Goal: Transaction & Acquisition: Purchase product/service

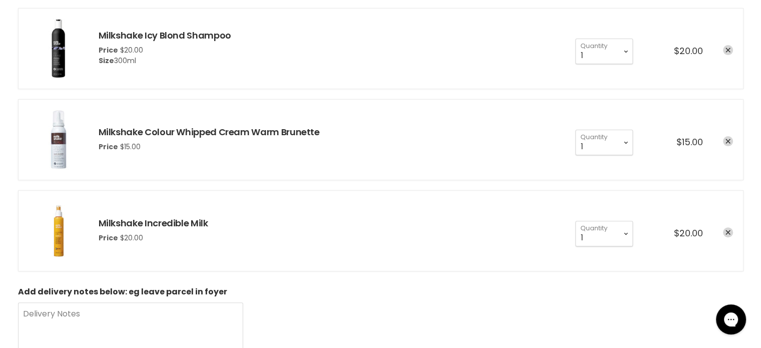
scroll to position [300, 0]
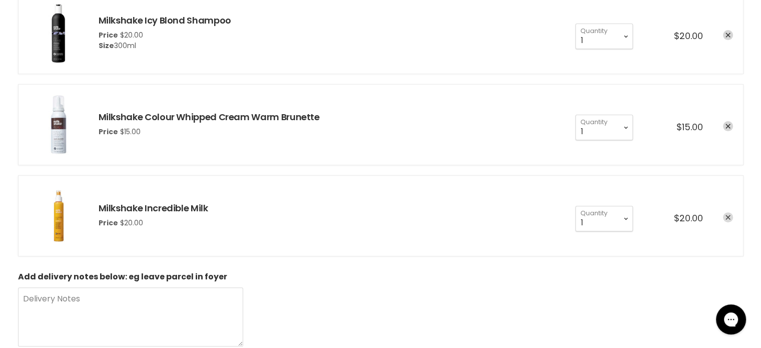
click at [728, 215] on icon "remove Milkshake Incredible Milk" at bounding box center [728, 217] width 5 height 5
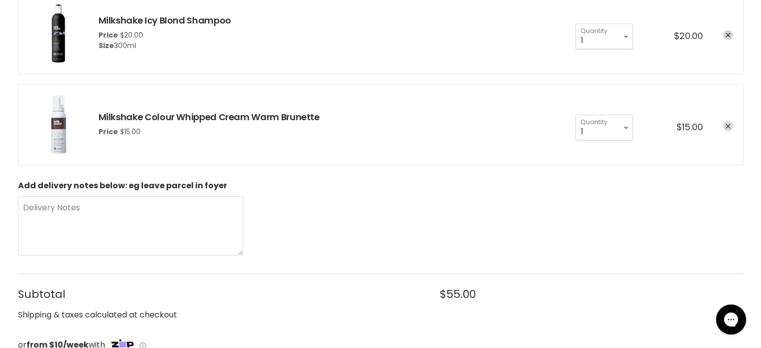
click at [727, 123] on link "remove Milkshake Colour Whipped Cream Warm Brunette" at bounding box center [728, 126] width 10 height 10
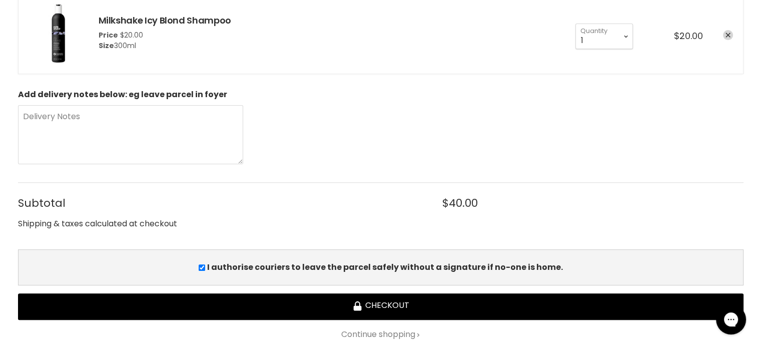
scroll to position [300, 0]
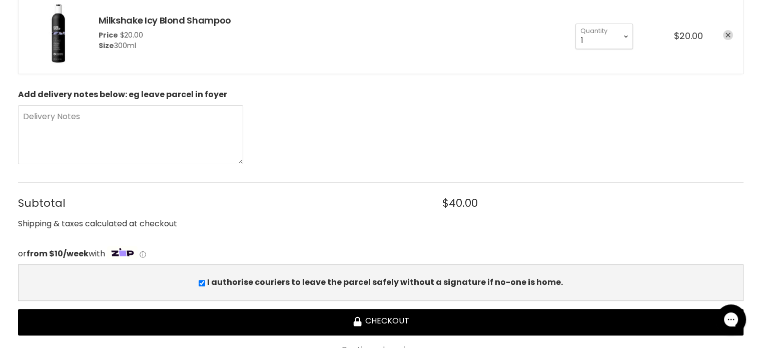
click at [726, 34] on icon "remove Milkshake Icy Blond Shampoo" at bounding box center [728, 35] width 5 height 5
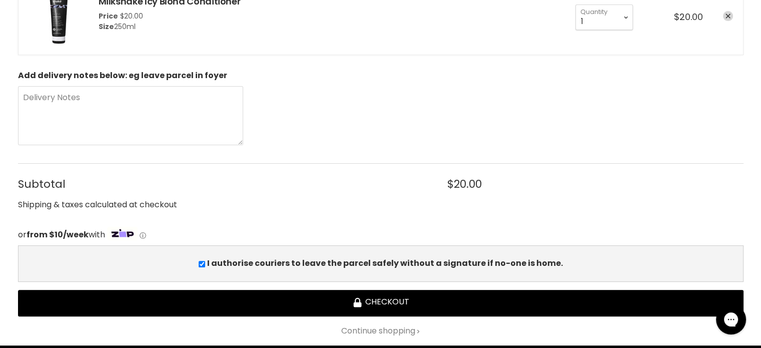
scroll to position [200, 0]
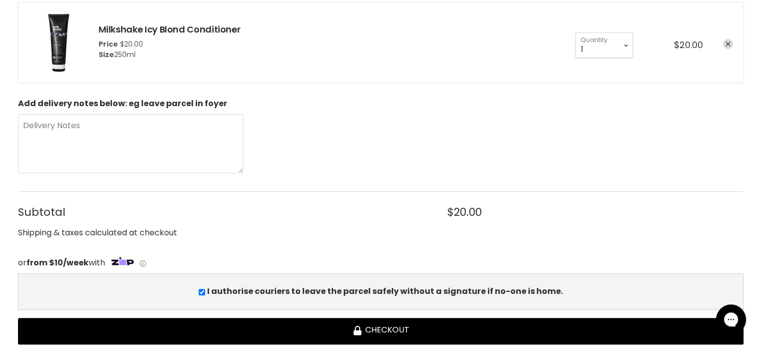
click at [727, 43] on icon "remove Milkshake Icy Blond Conditioner" at bounding box center [728, 44] width 5 height 5
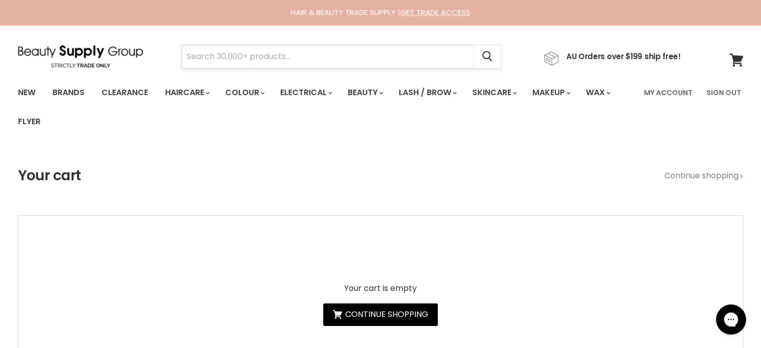
paste input "Simplicité Floral Toning Lotion - Normal/Dry Skin"
type input "Simplicité Floral Toning Lotion - Normal/Dry Skin"
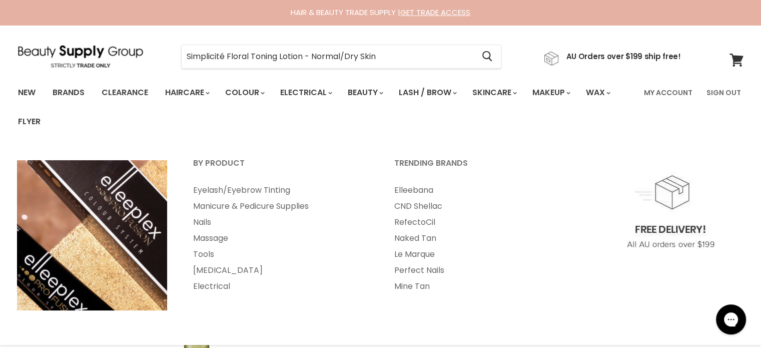
scroll to position [200, 0]
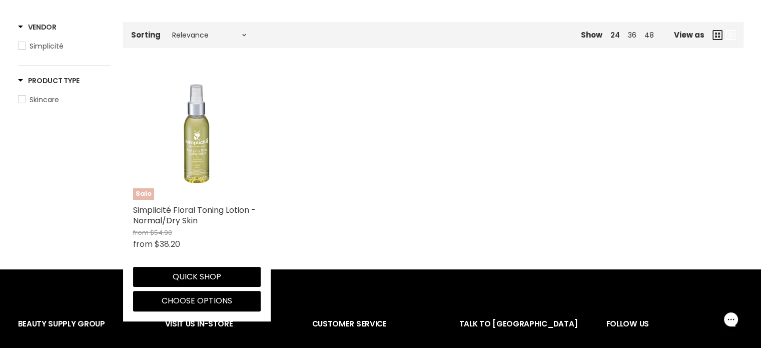
click at [216, 178] on img "Main content" at bounding box center [197, 136] width 128 height 128
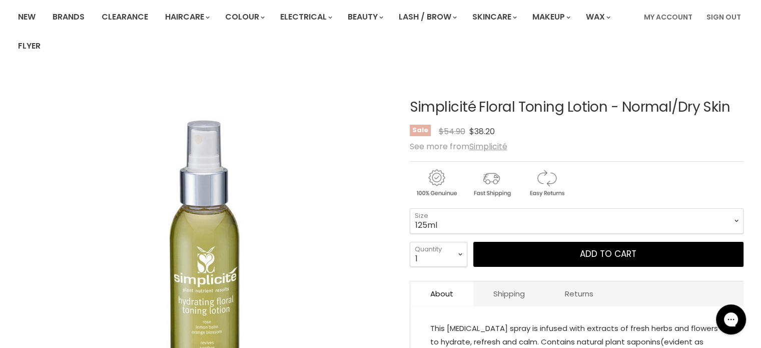
scroll to position [100, 0]
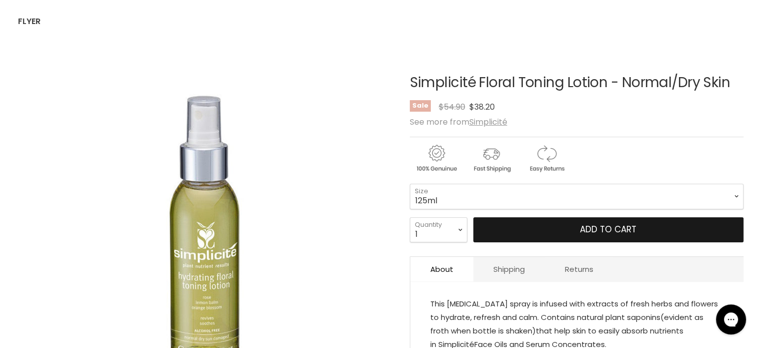
click at [584, 230] on span "Add to cart" at bounding box center [608, 229] width 57 height 12
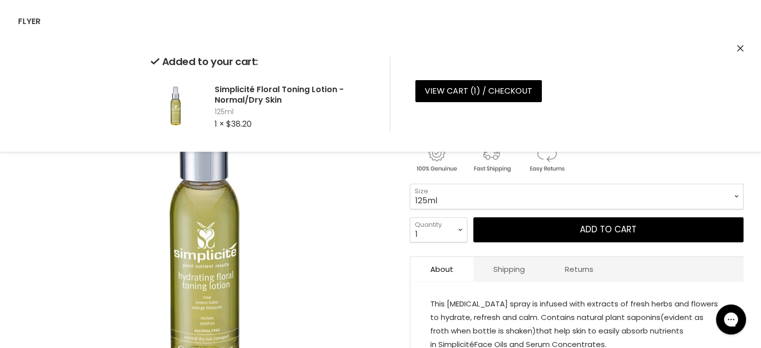
click at [740, 46] on icon "Close" at bounding box center [740, 48] width 7 height 7
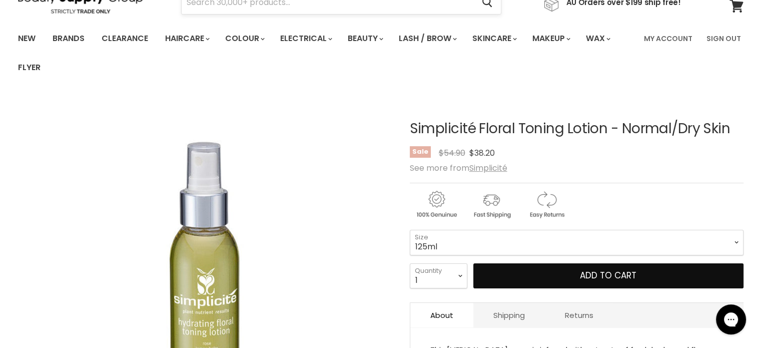
scroll to position [0, 0]
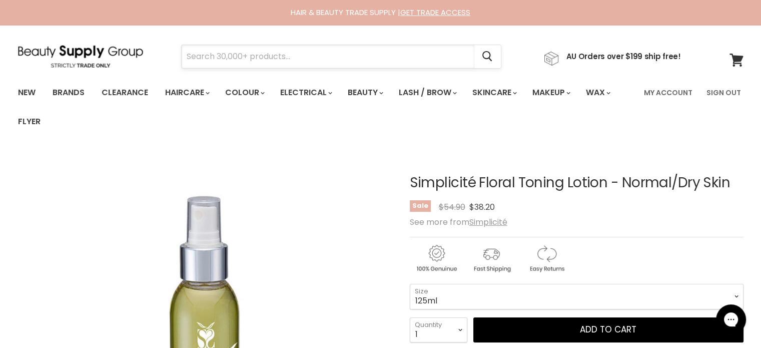
paste input "Simplicité Floral Toning Lotion - Combo/Oily Skin"
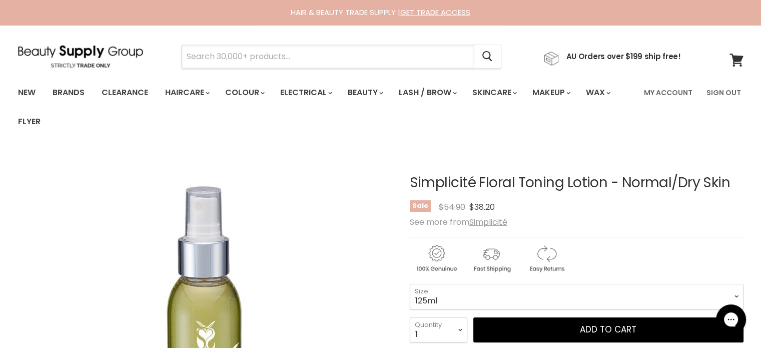
type input "Simplicité Floral Toning Lotion - Combo/Oily Skin"
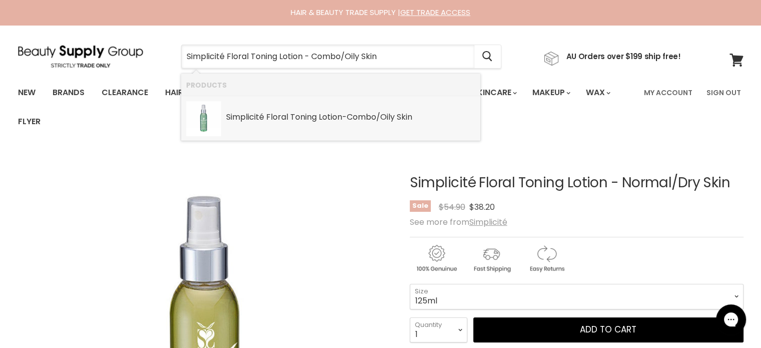
click at [272, 116] on b "Floral" at bounding box center [277, 117] width 22 height 12
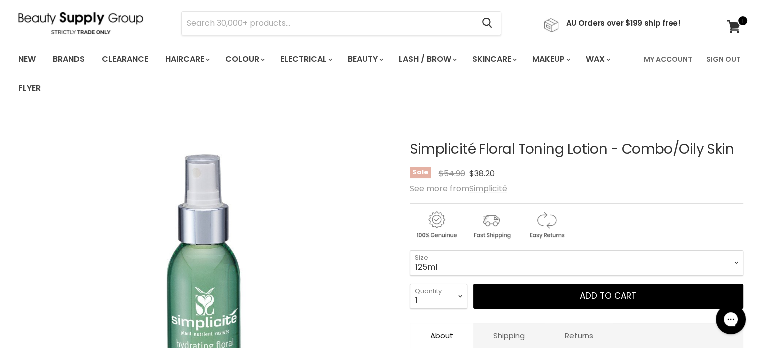
scroll to position [150, 0]
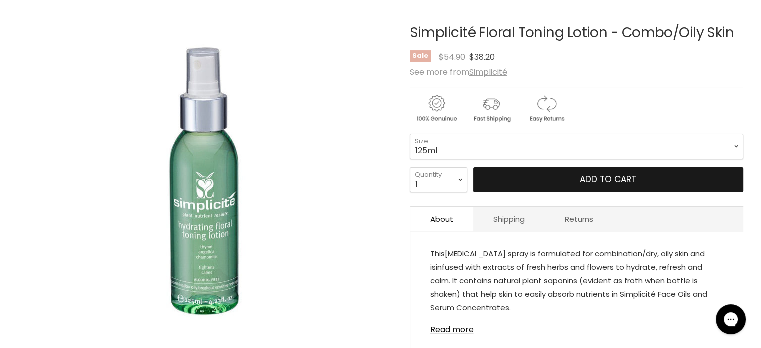
click at [603, 175] on span "Add to cart" at bounding box center [608, 179] width 57 height 12
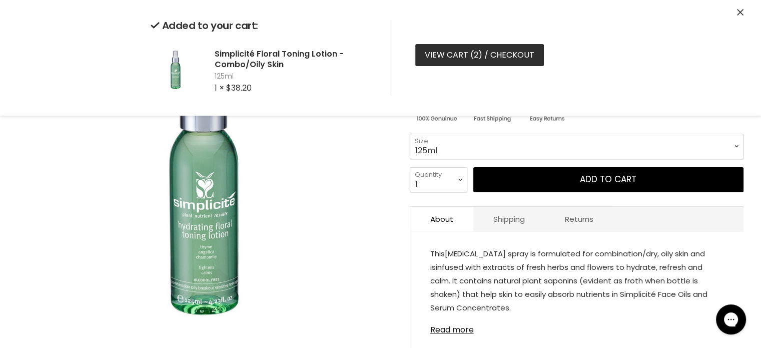
click at [459, 60] on link "View cart ( 2 ) / Checkout" at bounding box center [479, 55] width 129 height 22
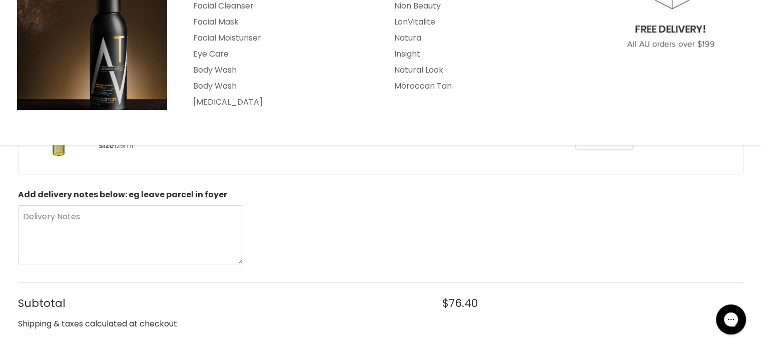
scroll to position [400, 0]
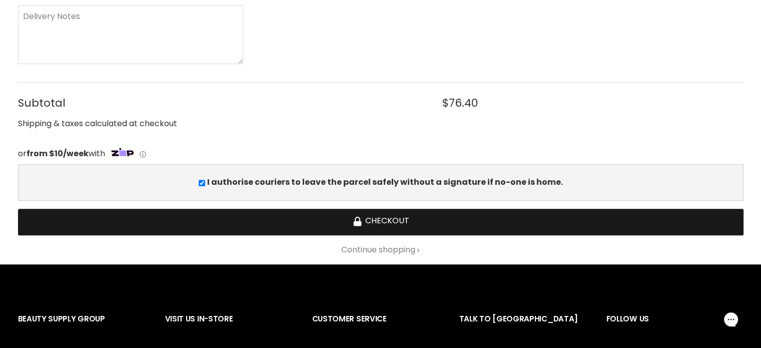
click at [388, 217] on button "Checkout" at bounding box center [381, 222] width 726 height 27
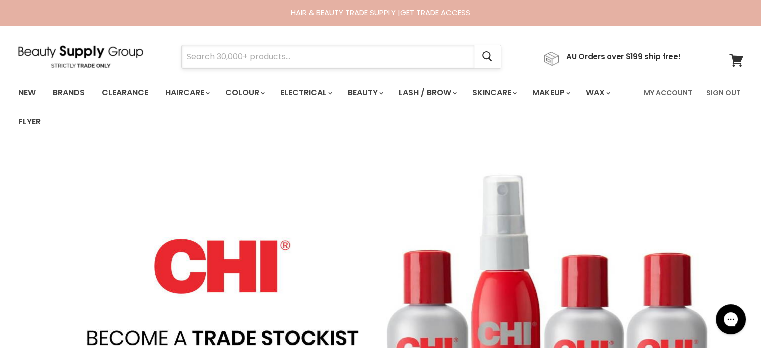
paste input "[PERSON_NAME]"
drag, startPoint x: 272, startPoint y: 44, endPoint x: 197, endPoint y: 42, distance: 75.6
click at [197, 42] on section "Menu Esha Haines Cancel" at bounding box center [381, 51] width 751 height 53
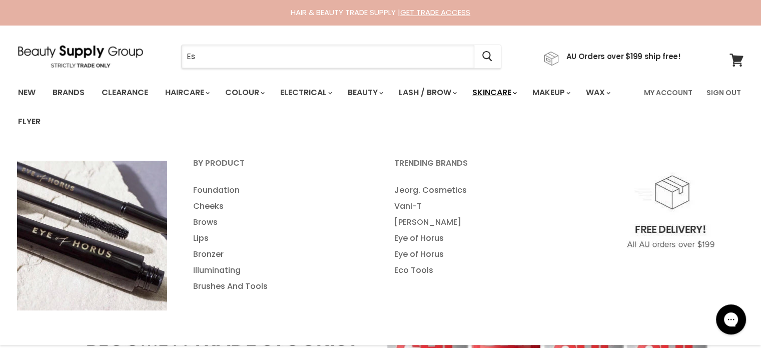
type input "E"
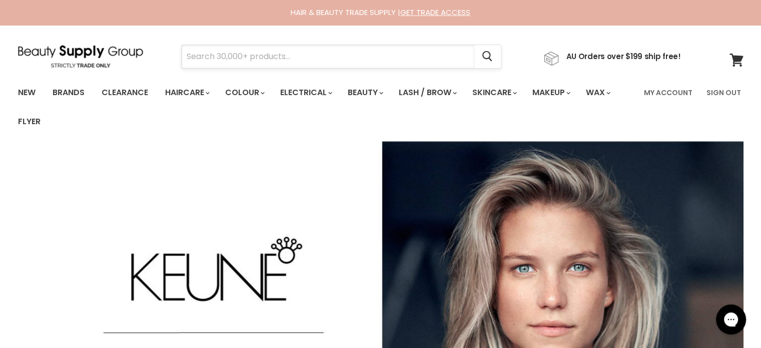
paste input "Vagheggi Emozioni Plus Anti Pollution Drops"
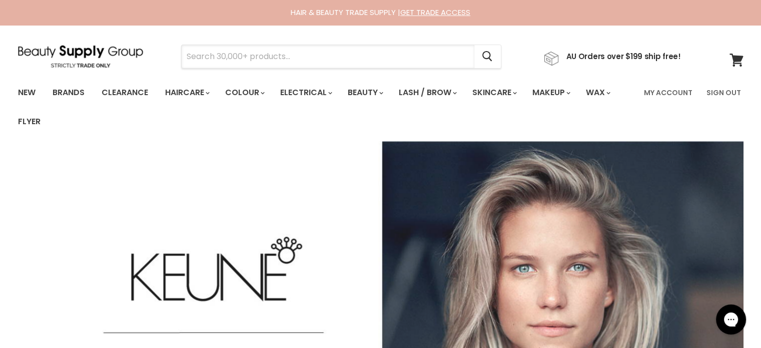
type input "Vagheggi Emozioni Plus Anti Pollution Drops"
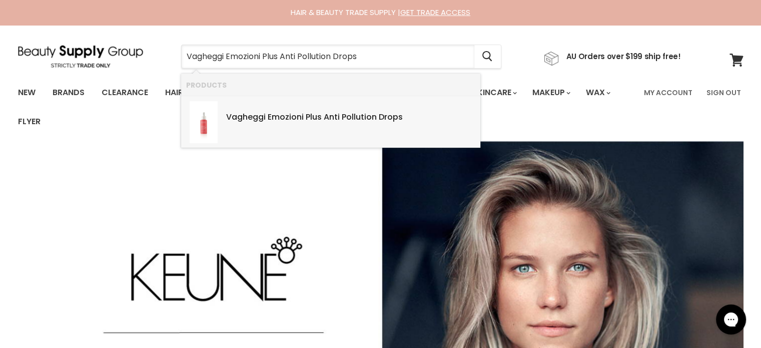
click at [304, 107] on div "Vagheggi Emozioni Plus Anti Pollution Drops SKU: 8055384710290 Vagheggi" at bounding box center [350, 112] width 249 height 22
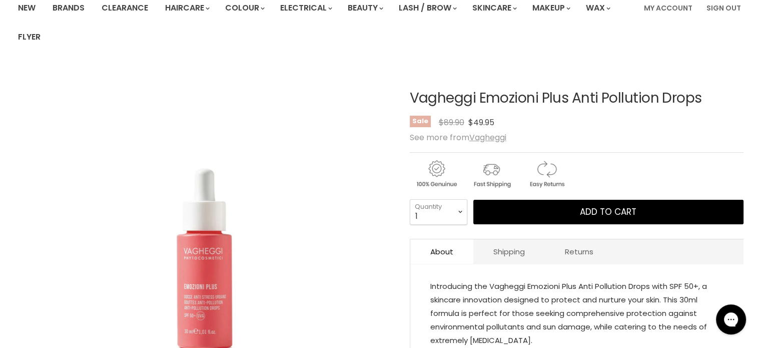
scroll to position [150, 0]
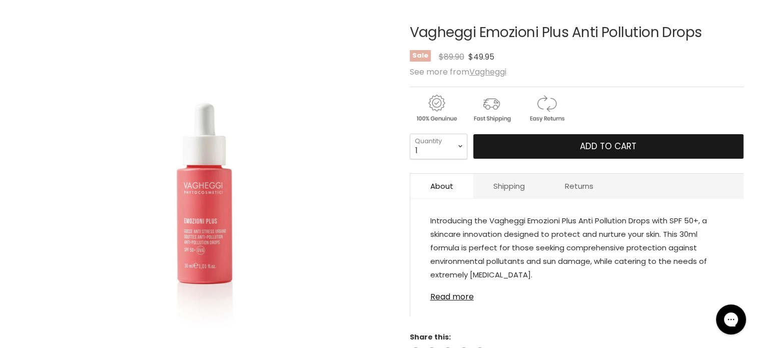
click at [591, 151] on span "Add to cart" at bounding box center [608, 146] width 57 height 12
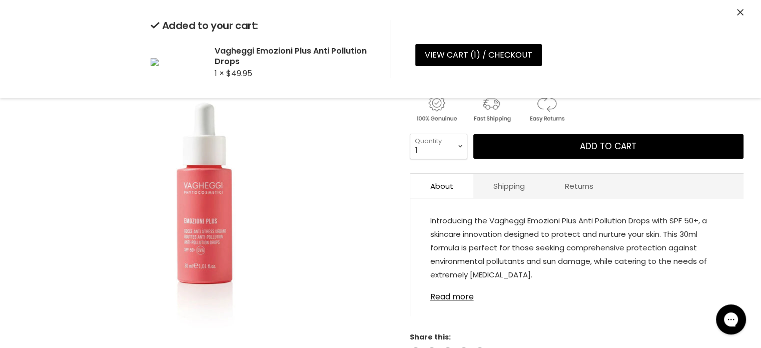
click at [737, 10] on div "Added to your cart: Vagheggi Emozioni Plus Anti Pollution Drops 1 × $49.95 View…" at bounding box center [381, 49] width 751 height 98
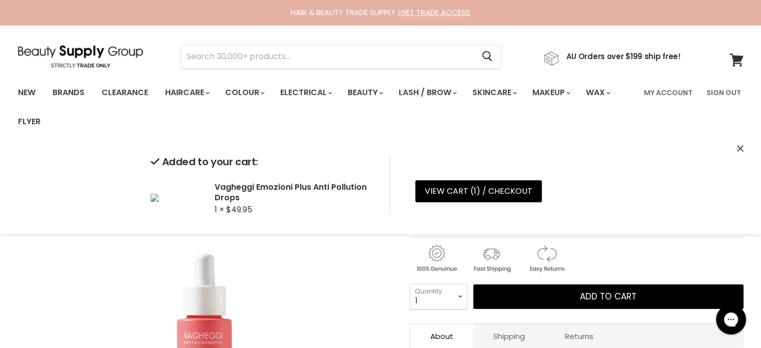
drag, startPoint x: 238, startPoint y: 58, endPoint x: 736, endPoint y: 147, distance: 505.4
click at [744, 147] on div "Added to your cart: Vagheggi Emozioni Plus Anti Pollution Drops 1 × $49.95 View…" at bounding box center [381, 185] width 751 height 98
click at [740, 147] on icon "Close" at bounding box center [740, 148] width 7 height 7
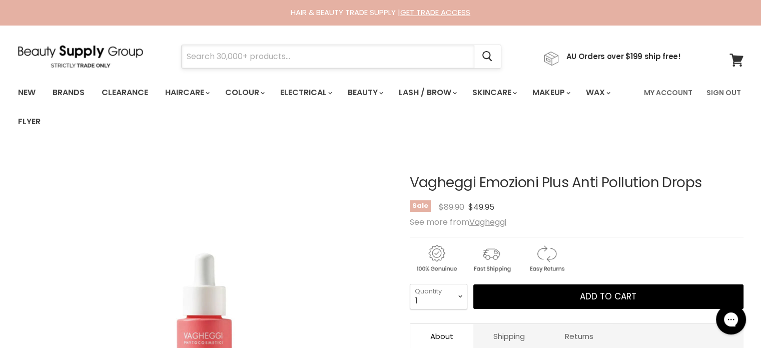
click at [278, 52] on input "Search" at bounding box center [328, 56] width 293 height 23
paste input "Vagheggi Emozioni Plus Trial Kit"
type input "Vagheggi Emozioni Plus Trial Kit"
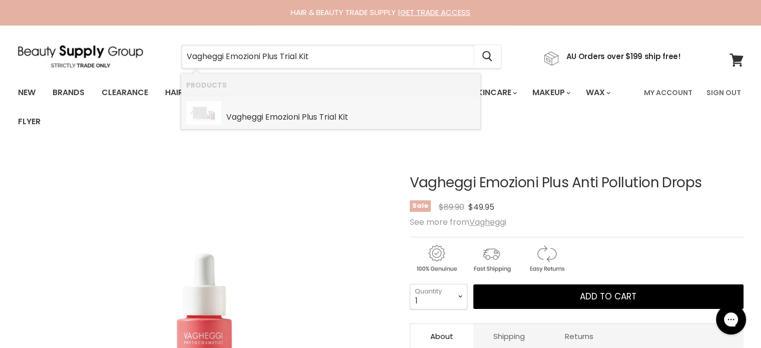
click at [282, 113] on b "Emozioni" at bounding box center [282, 117] width 35 height 12
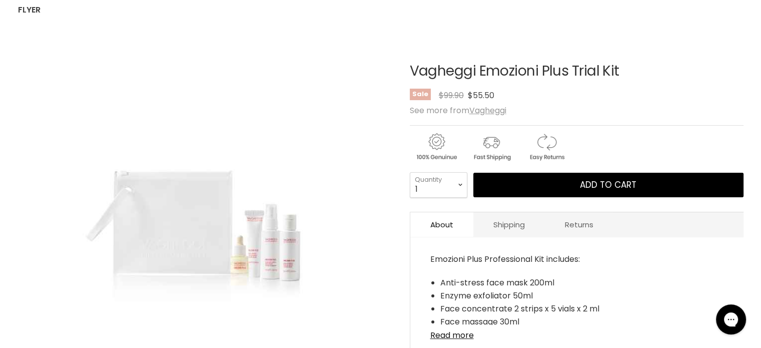
scroll to position [200, 0]
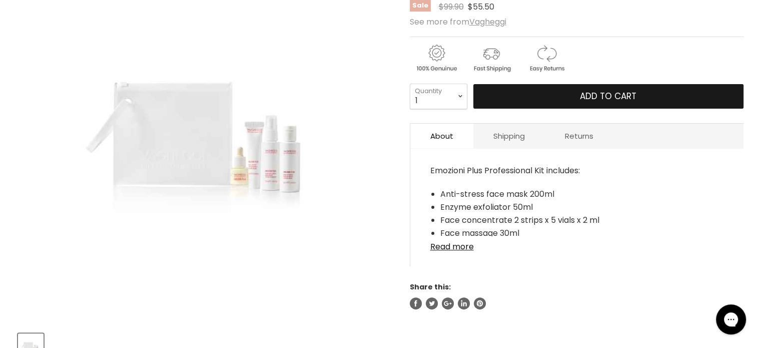
click at [587, 90] on span "Add to cart" at bounding box center [608, 96] width 57 height 12
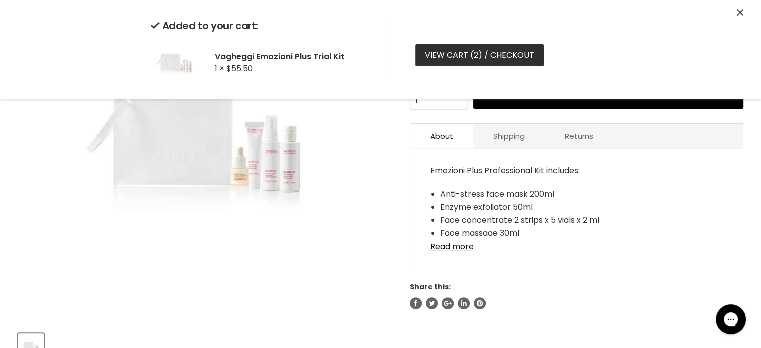
click at [461, 61] on link "View cart ( 2 ) / Checkout" at bounding box center [479, 55] width 129 height 22
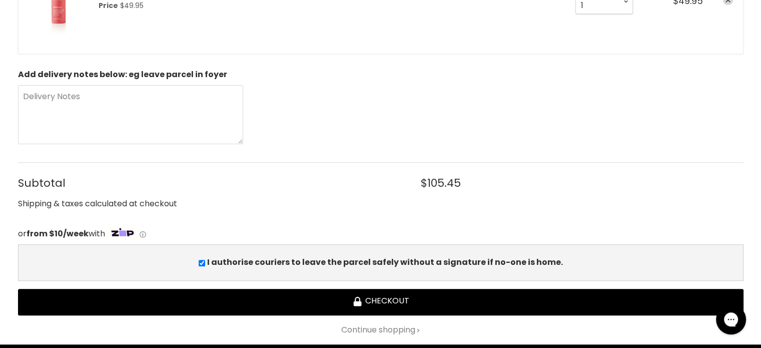
scroll to position [400, 0]
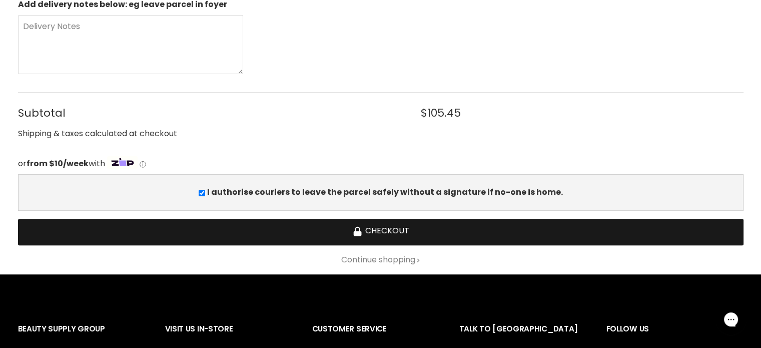
click at [389, 225] on button "Checkout" at bounding box center [381, 232] width 726 height 27
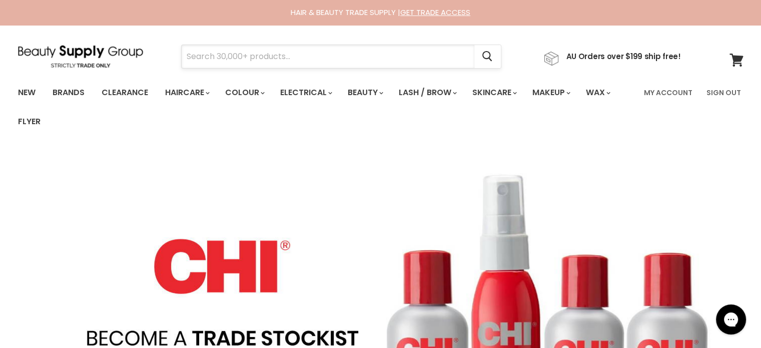
paste input "Milkshake Icy Blonde"
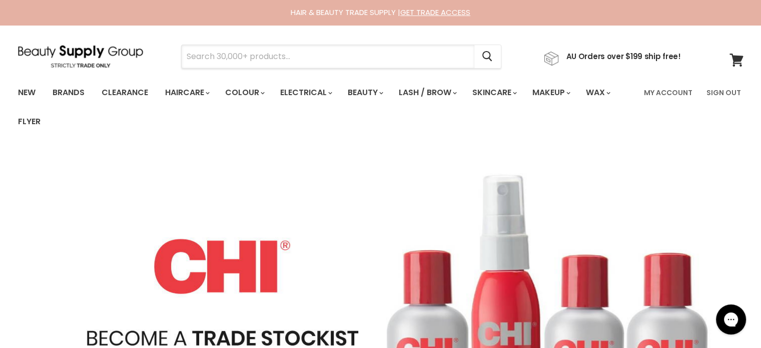
type input "Milkshake Icy Blonde"
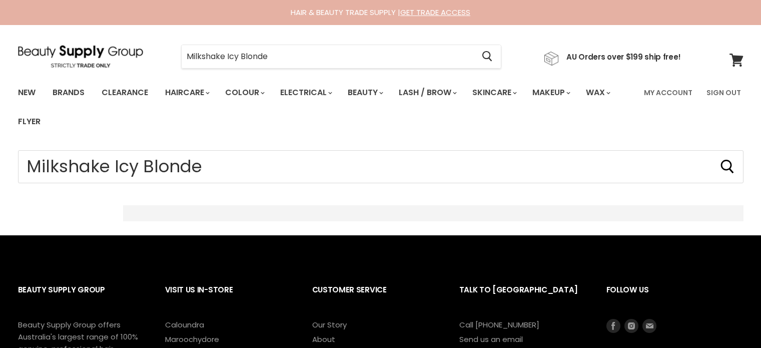
type input "Milkshake Icy Blonde"
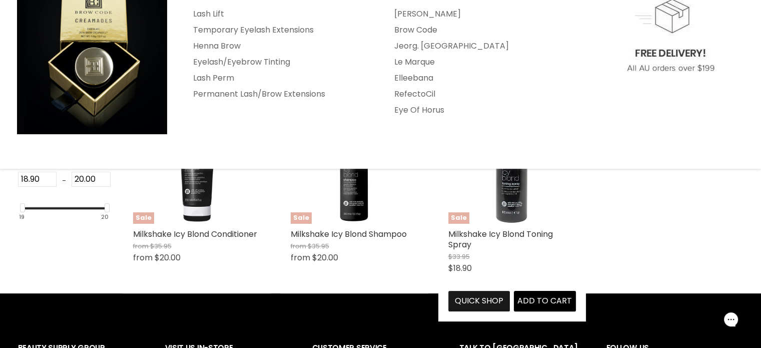
scroll to position [250, 0]
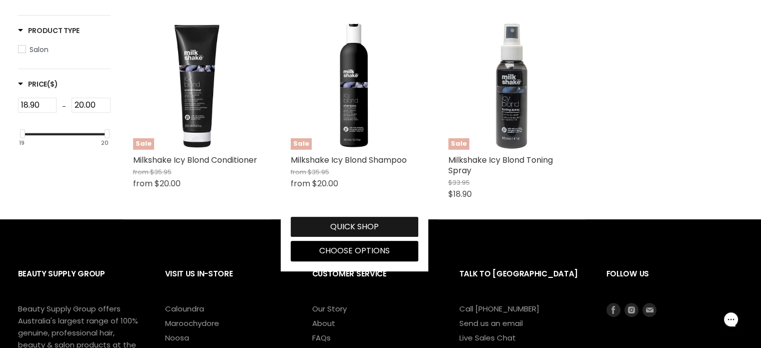
click at [360, 227] on button "Quick shop" at bounding box center [355, 227] width 128 height 20
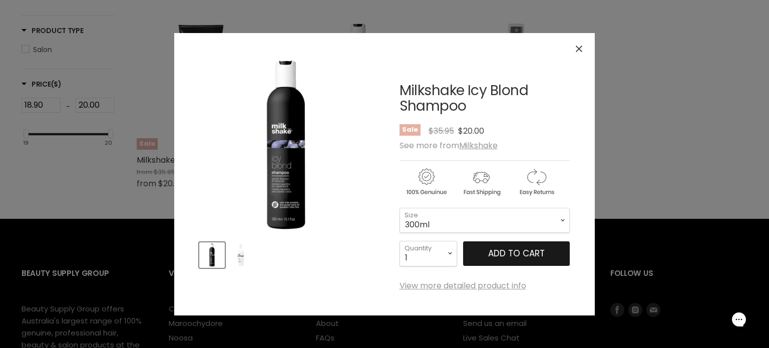
click at [502, 254] on span "Add to cart" at bounding box center [516, 253] width 57 height 12
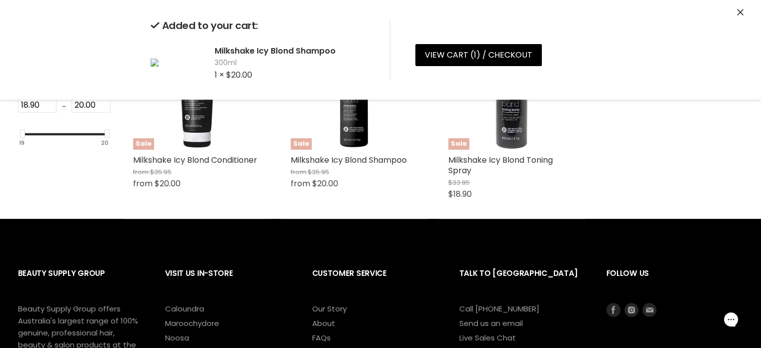
click at [740, 11] on icon "Close" at bounding box center [740, 12] width 7 height 7
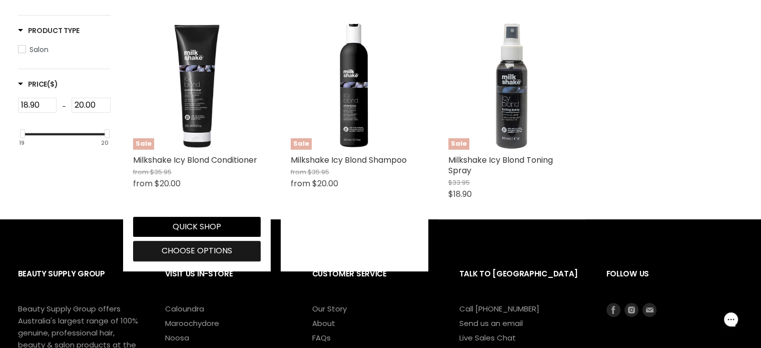
click at [204, 251] on span "Choose options" at bounding box center [197, 251] width 71 height 12
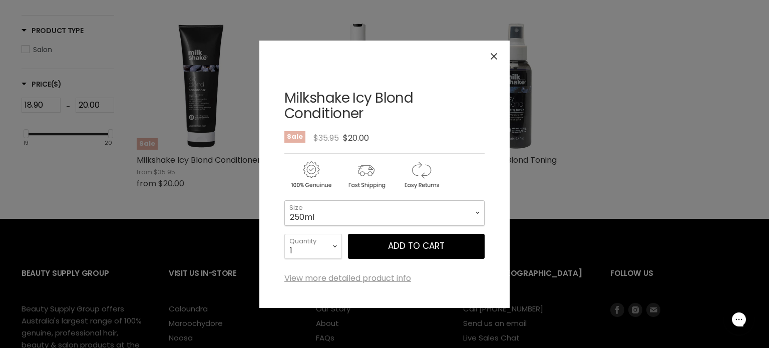
drag, startPoint x: 352, startPoint y: 210, endPoint x: 351, endPoint y: 222, distance: 12.1
click at [352, 210] on select "250ml 1 Litre" at bounding box center [384, 212] width 200 height 25
click at [284, 200] on select "250ml 1 Litre" at bounding box center [384, 212] width 200 height 25
click at [408, 214] on select "250ml 1 Litre" at bounding box center [384, 212] width 200 height 25
select select "250ml"
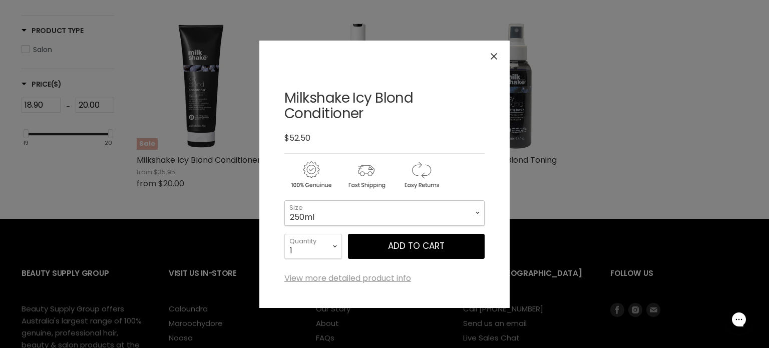
click at [284, 200] on select "250ml 1 Litre" at bounding box center [384, 212] width 200 height 25
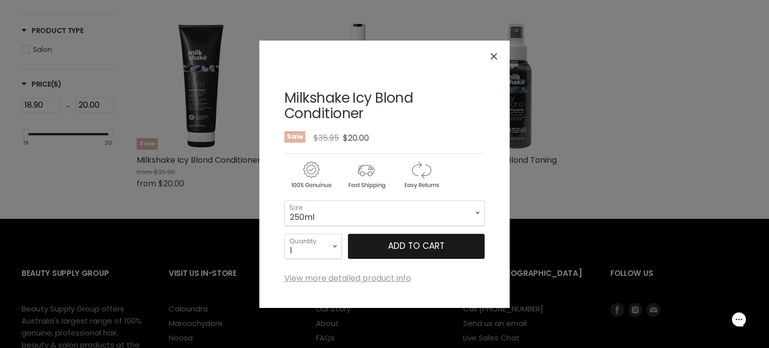
click at [397, 246] on button "Add to cart" at bounding box center [416, 246] width 137 height 25
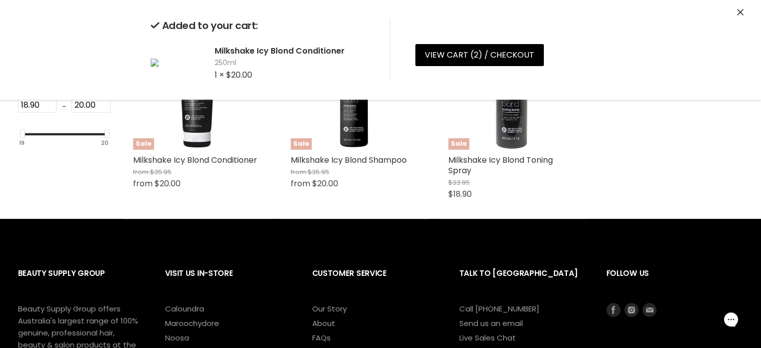
click at [741, 11] on icon "Close" at bounding box center [740, 12] width 7 height 7
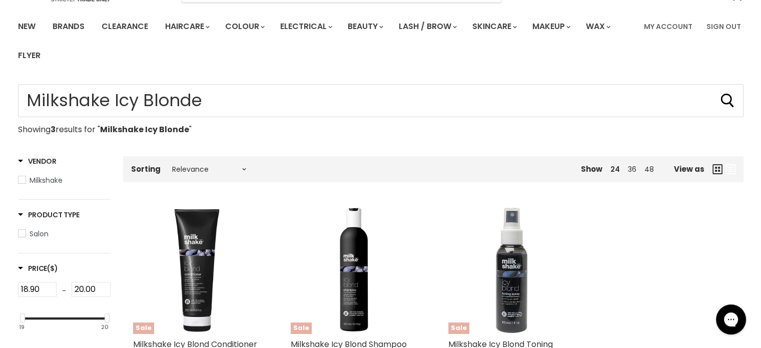
scroll to position [50, 0]
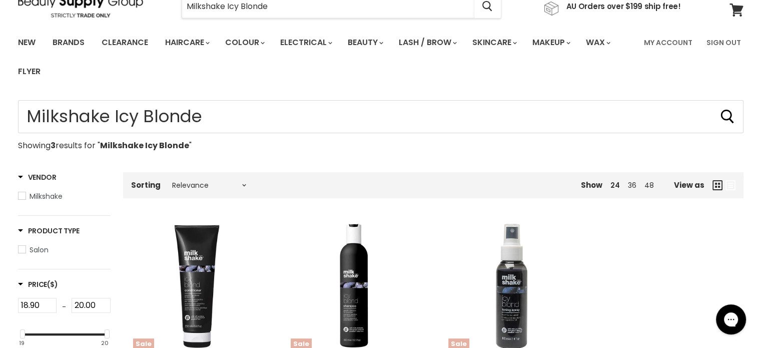
drag, startPoint x: 309, startPoint y: 6, endPoint x: 195, endPoint y: 18, distance: 115.2
click at [170, 18] on section "Menu Milkshake Icy Blonde Cancel" at bounding box center [381, 1] width 751 height 53
paste input "Milkshake Colour Whipped Cream Warm Brown"
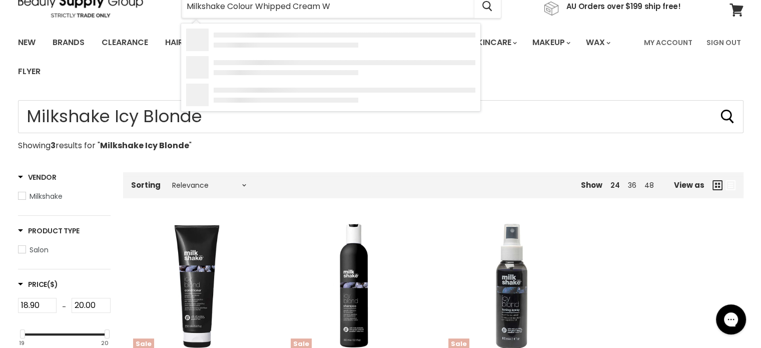
type input "Milkshake Colour Whipped Cream"
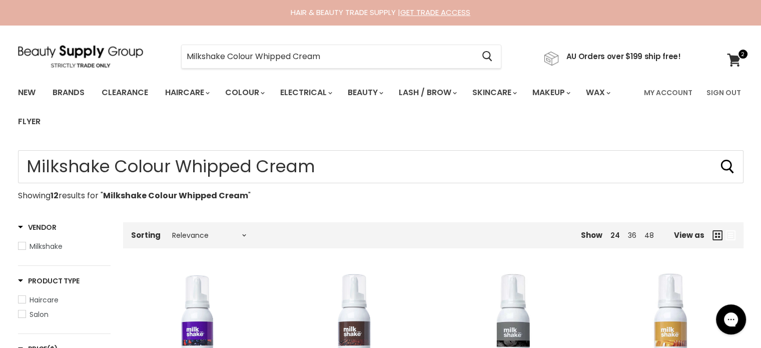
type input "Milkshake Colour Whipped Cream"
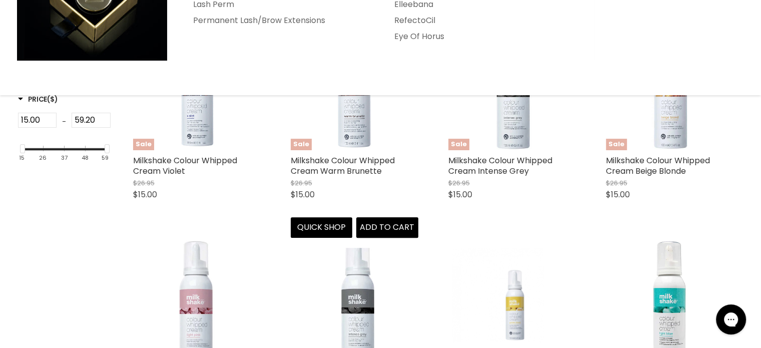
scroll to position [250, 0]
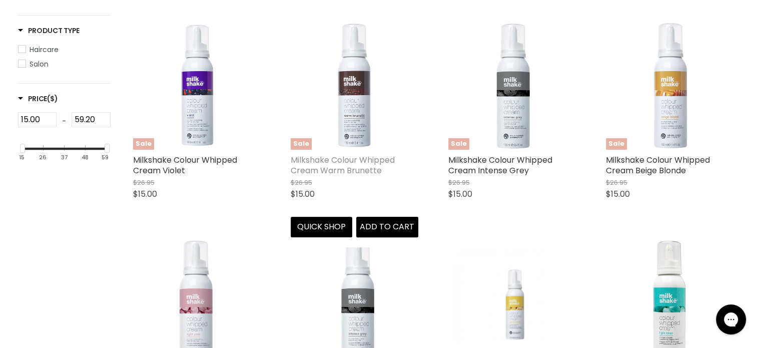
click at [351, 166] on link "Milkshake Colour Whipped Cream Warm Brunette" at bounding box center [343, 165] width 104 height 22
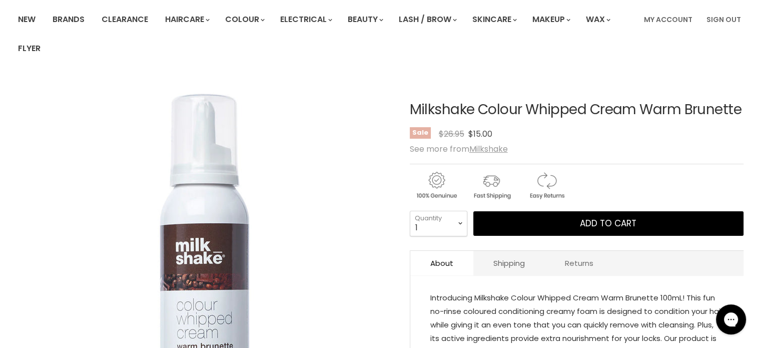
scroll to position [50, 0]
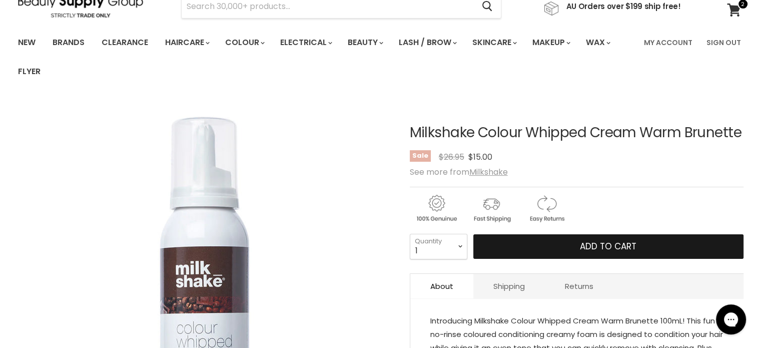
click at [589, 252] on span "Add to cart" at bounding box center [608, 246] width 57 height 12
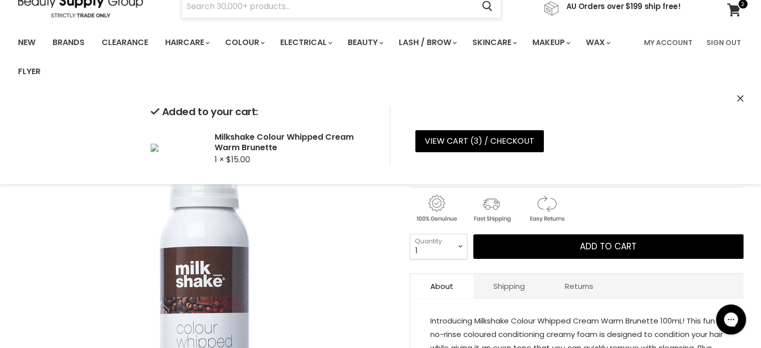
click at [253, 8] on input "Search" at bounding box center [328, 6] width 293 height 23
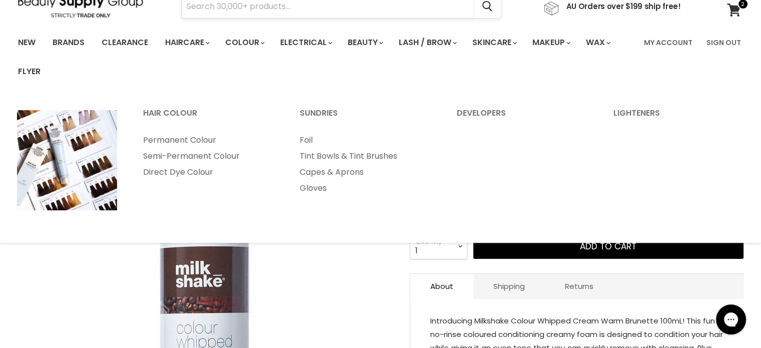
click at [240, 11] on input "Search" at bounding box center [328, 6] width 293 height 23
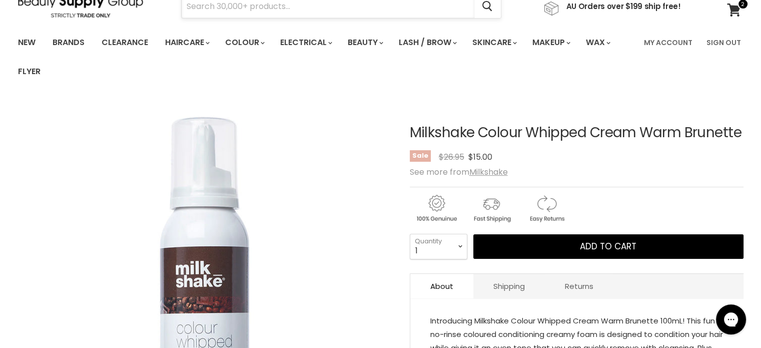
paste input "Milkshake Incredible Milk"
type input "Milkshake Incredible Milk"
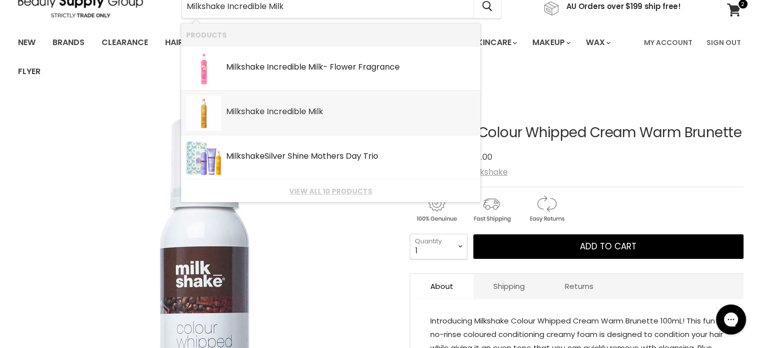
click at [276, 116] on b "Incredible" at bounding box center [287, 112] width 40 height 12
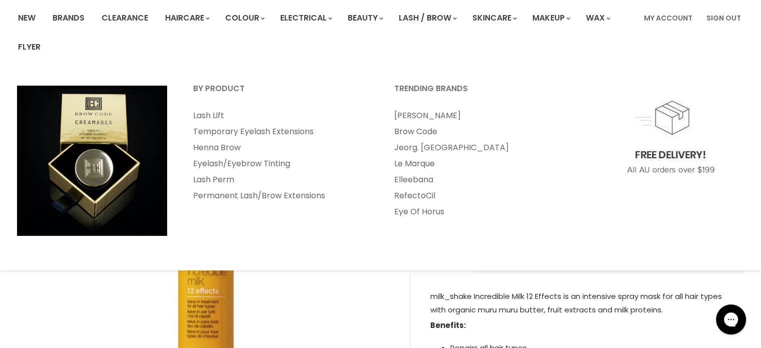
scroll to position [100, 0]
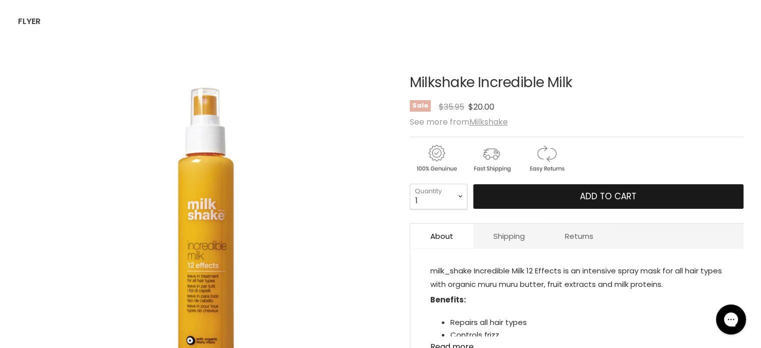
click at [547, 188] on button "Add to cart" at bounding box center [608, 196] width 270 height 25
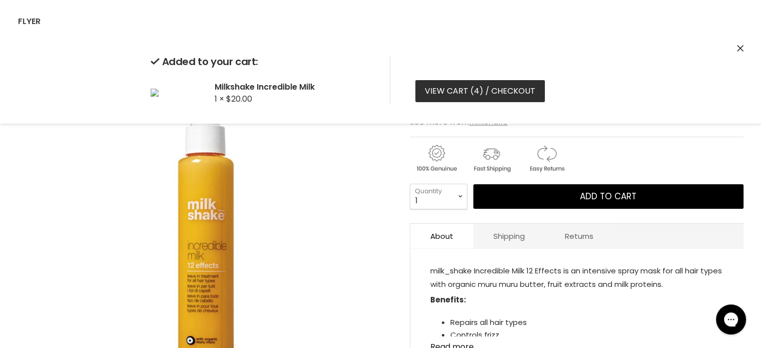
click at [478, 91] on link "View cart ( 4 ) / Checkout" at bounding box center [480, 91] width 130 height 22
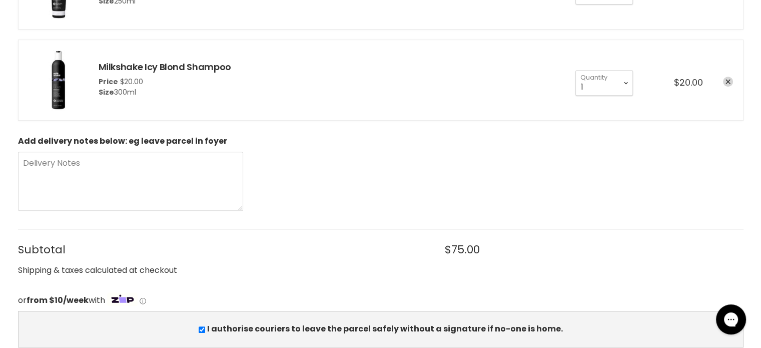
scroll to position [601, 0]
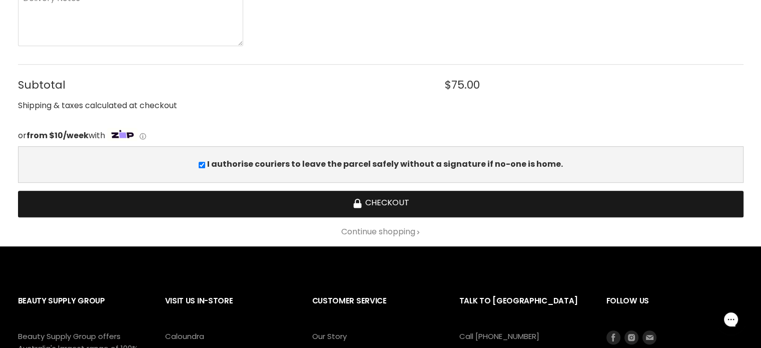
click at [397, 200] on button "Checkout" at bounding box center [381, 204] width 726 height 27
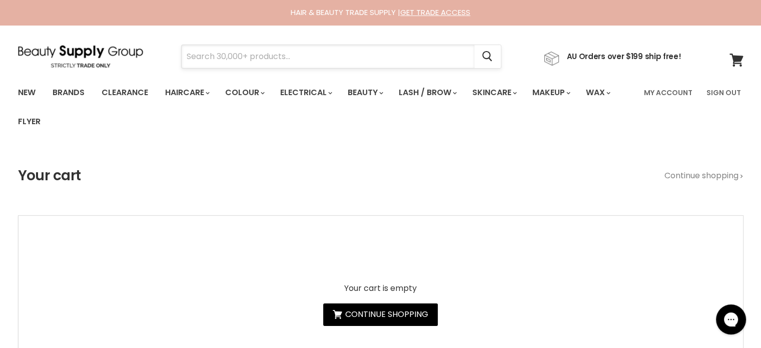
paste input "milk_shake Integrity Nourishing"
type input "milk_shake Integrity Nourishing"
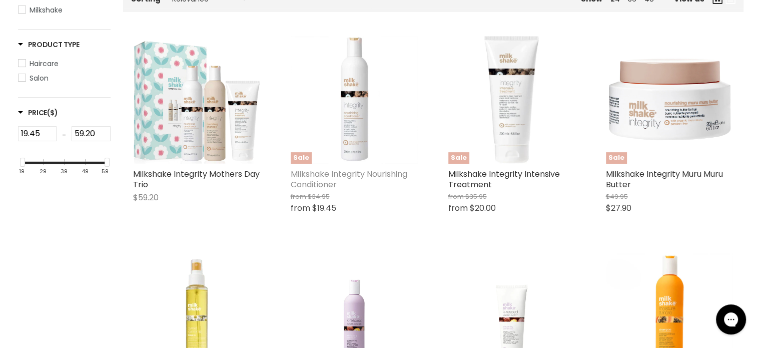
scroll to position [236, 0]
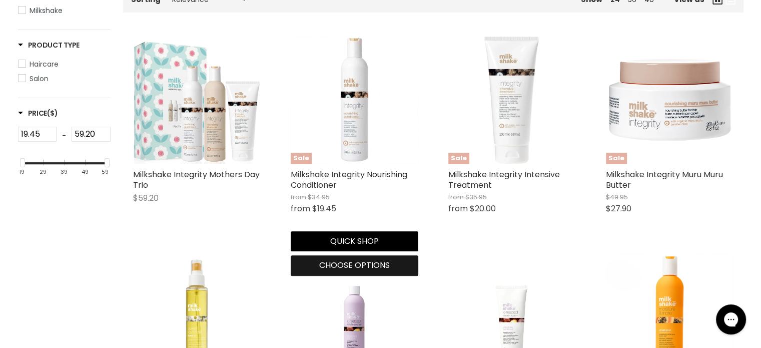
click at [340, 268] on span "Choose options" at bounding box center [354, 265] width 71 height 12
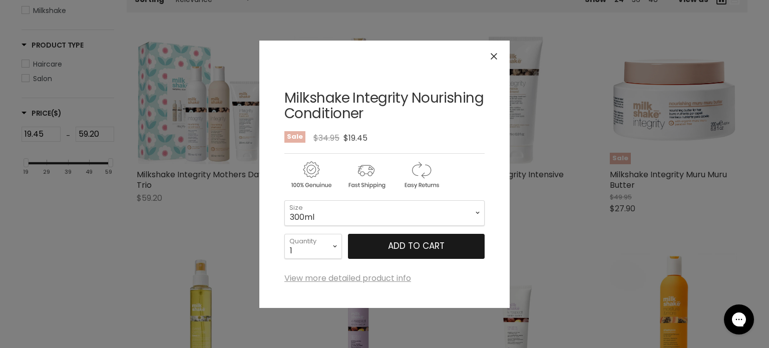
click at [380, 243] on button "Add to cart" at bounding box center [416, 246] width 137 height 25
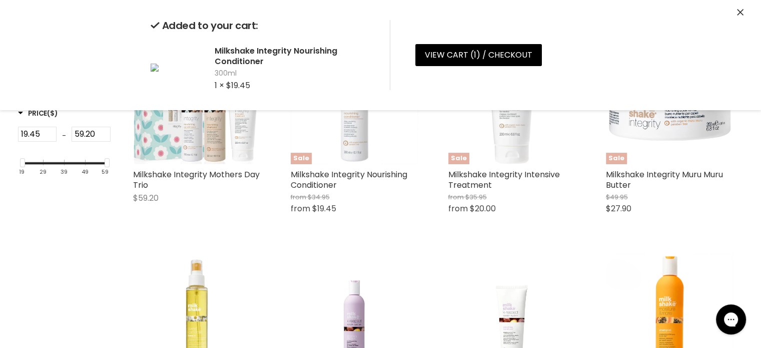
click at [743, 11] on icon "Close" at bounding box center [740, 12] width 7 height 7
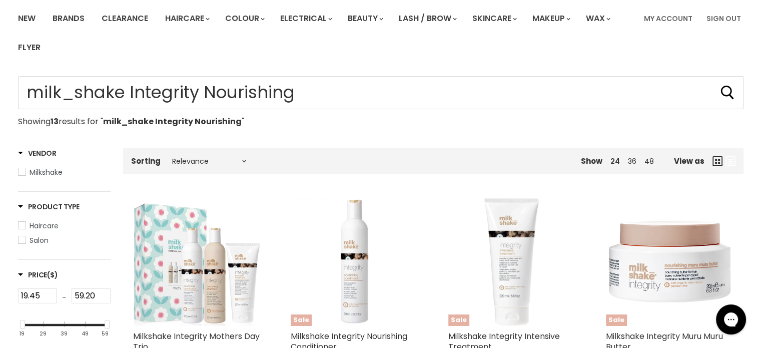
scroll to position [36, 0]
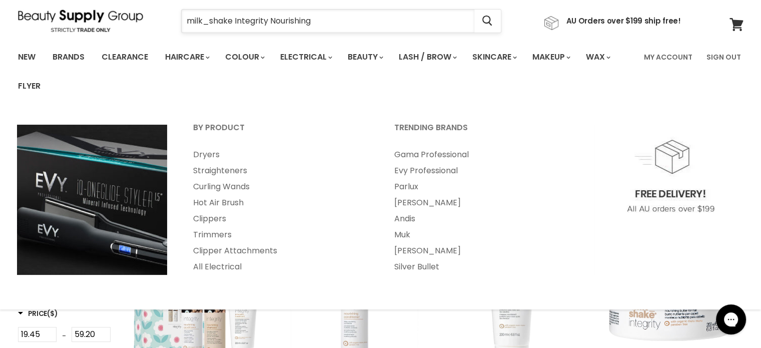
click at [349, 19] on input "milk_shake Integrity Nourishing" at bounding box center [328, 21] width 293 height 23
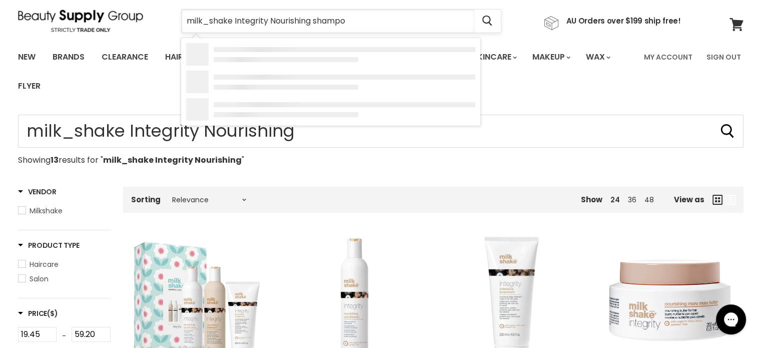
type input "milk_shake Integrity Nourishing shampoo"
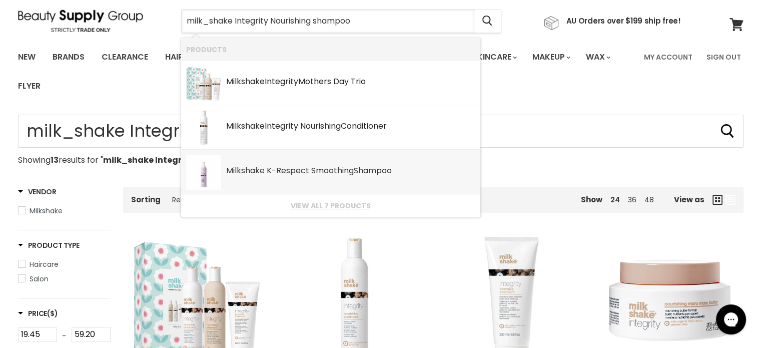
click at [292, 169] on div "Milkshake K-Respect Smoothing Shampoo" at bounding box center [350, 171] width 249 height 11
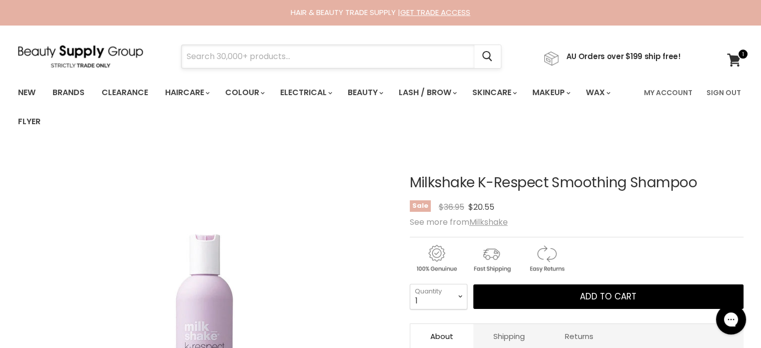
paste input "milk_shake Integrity Nourishing"
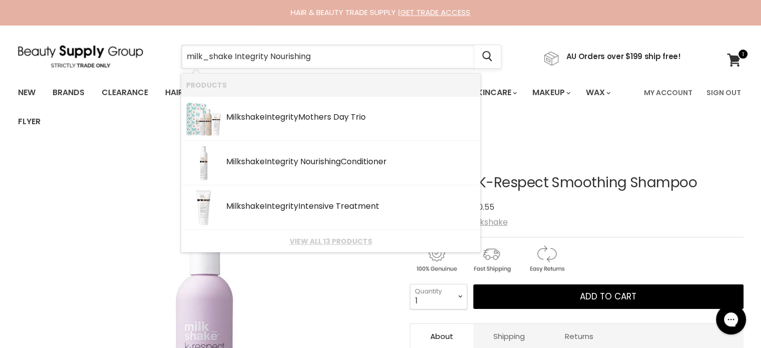
click at [211, 58] on input "milk_shake Integrity Nourishing" at bounding box center [328, 56] width 293 height 23
type input "milkshake Integrity Nourishing"
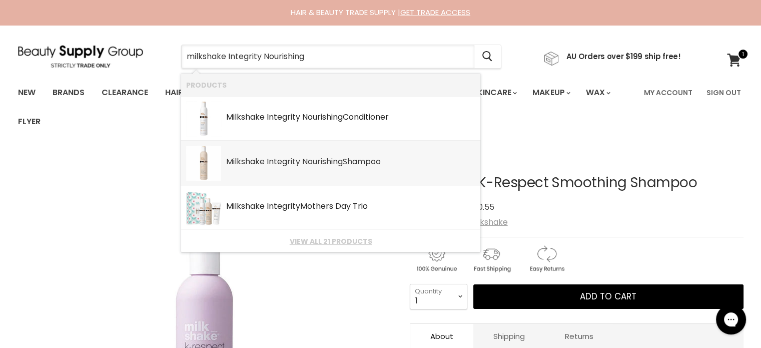
click at [284, 159] on b "Integrity" at bounding box center [284, 162] width 34 height 12
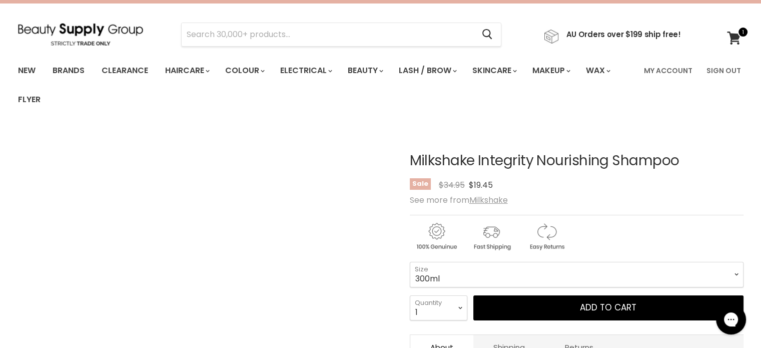
scroll to position [150, 0]
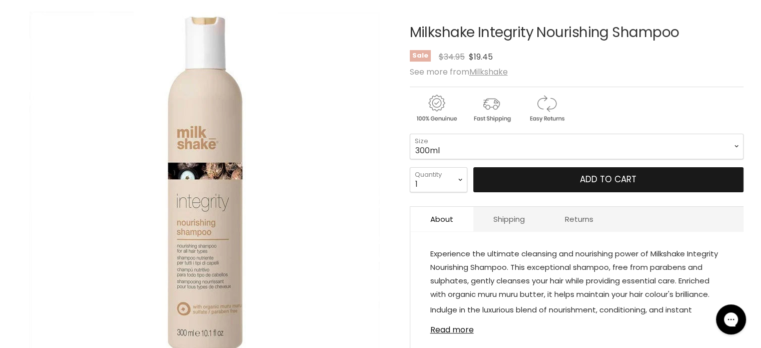
click at [609, 180] on span "Add to cart" at bounding box center [608, 179] width 57 height 12
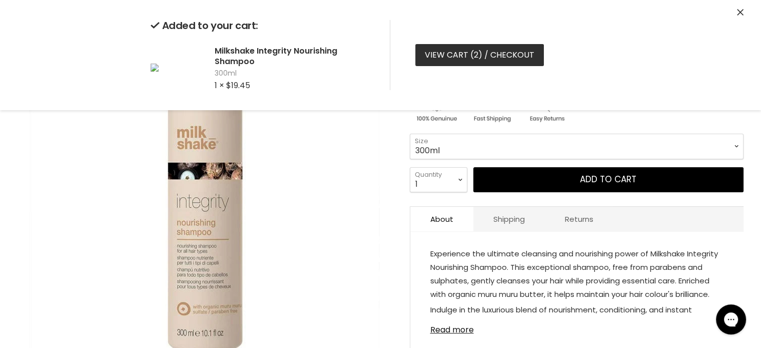
click at [444, 56] on link "View cart ( 2 ) / Checkout" at bounding box center [479, 55] width 129 height 22
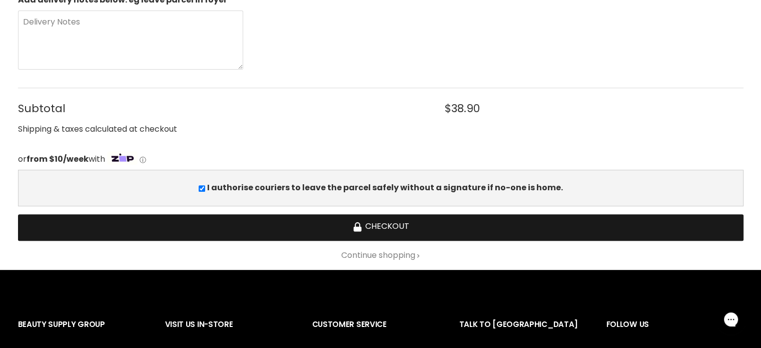
scroll to position [400, 0]
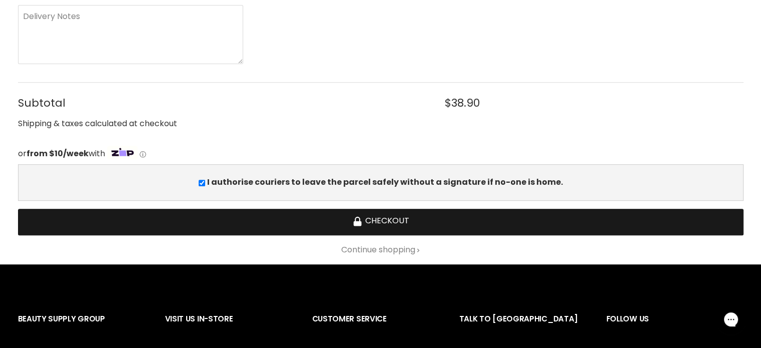
click at [394, 219] on button "Checkout" at bounding box center [381, 222] width 726 height 27
